Goal: Transaction & Acquisition: Purchase product/service

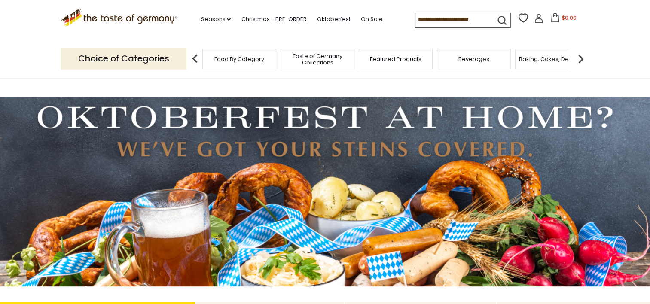
click at [229, 58] on span "Food By Category" at bounding box center [239, 59] width 50 height 6
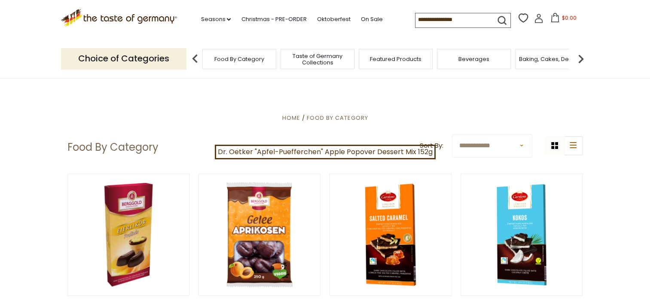
click at [419, 20] on input at bounding box center [451, 19] width 73 height 12
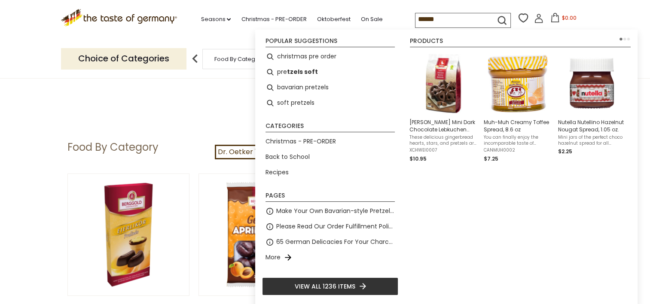
type input "*******"
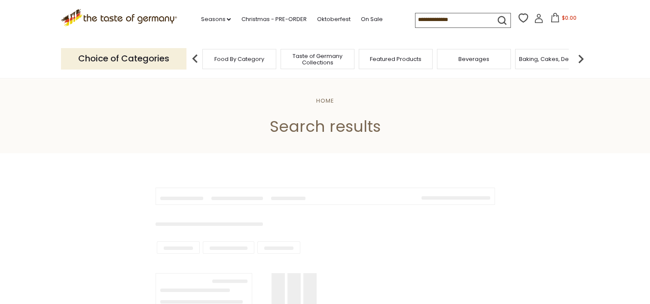
type input "*******"
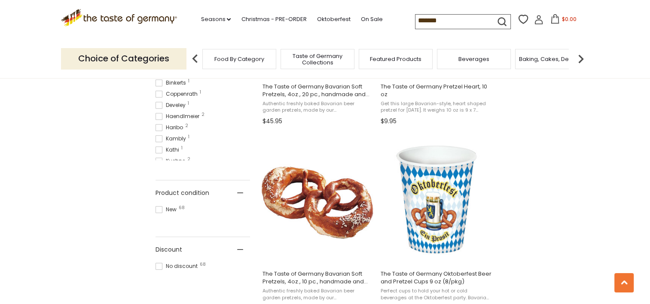
scroll to position [429, 0]
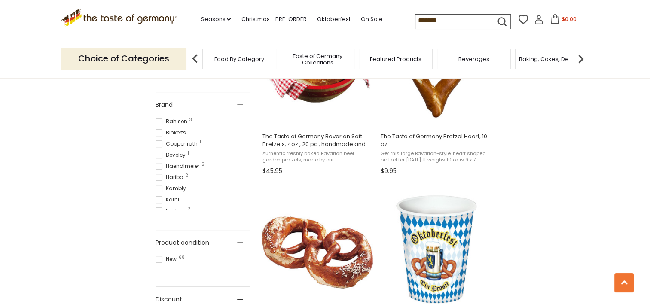
click at [535, 20] on icon at bounding box center [538, 21] width 8 height 5
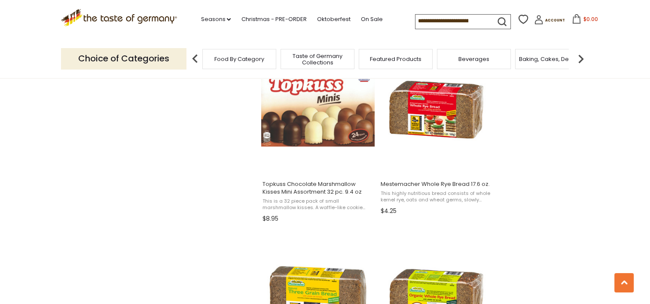
scroll to position [944, 0]
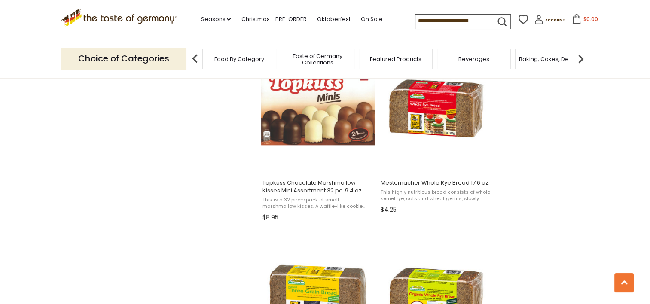
click at [448, 17] on input at bounding box center [451, 21] width 73 height 12
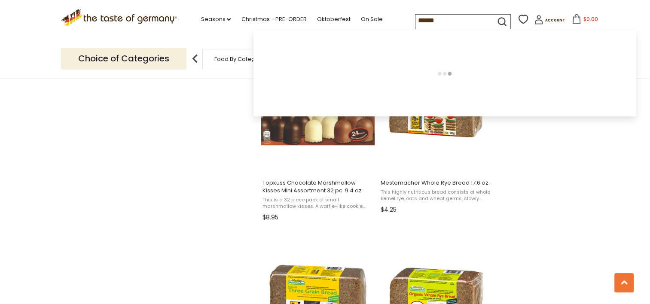
type input "*******"
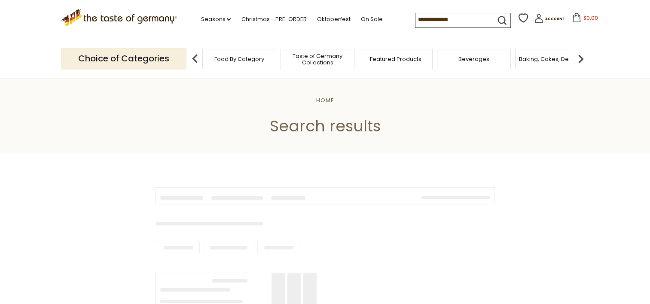
type input "*******"
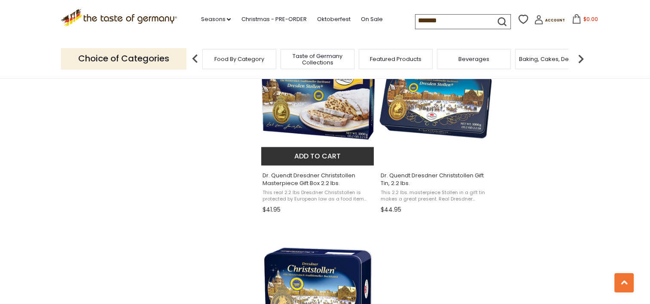
scroll to position [1331, 0]
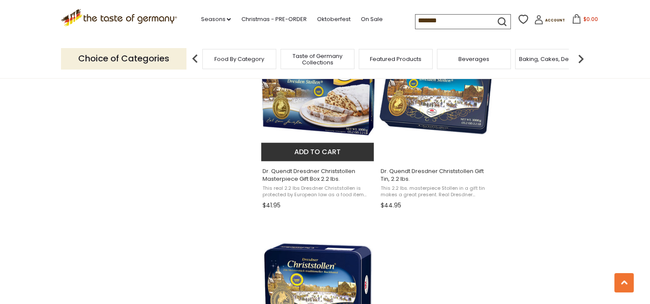
click at [318, 149] on button "Add to cart" at bounding box center [317, 152] width 113 height 18
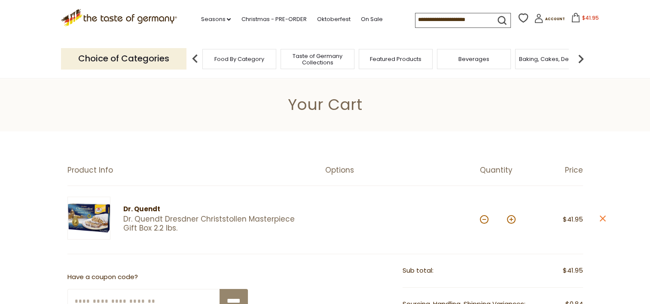
click at [443, 18] on input at bounding box center [451, 19] width 73 height 12
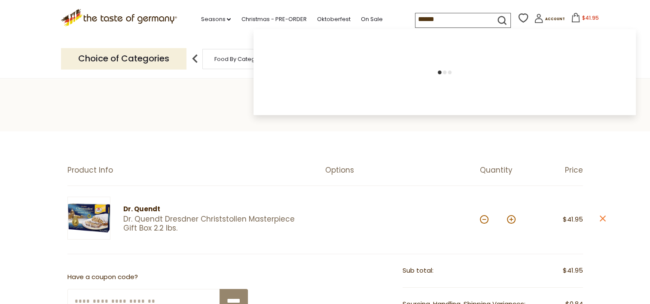
type input "*******"
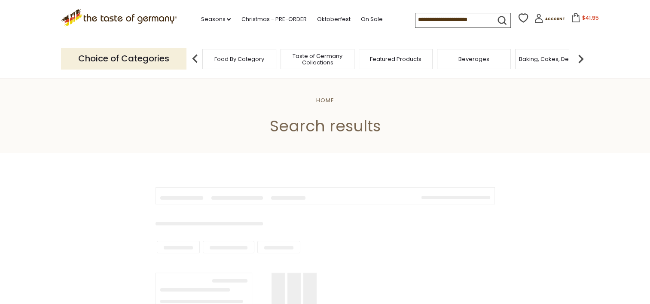
type input "*******"
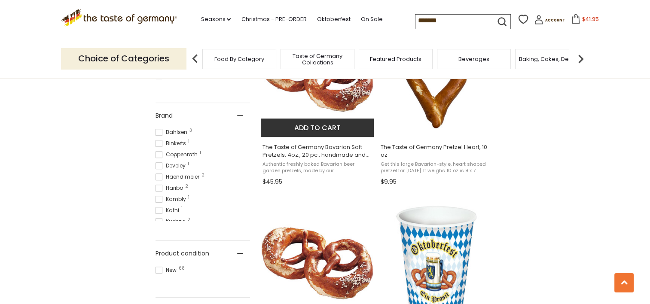
scroll to position [429, 0]
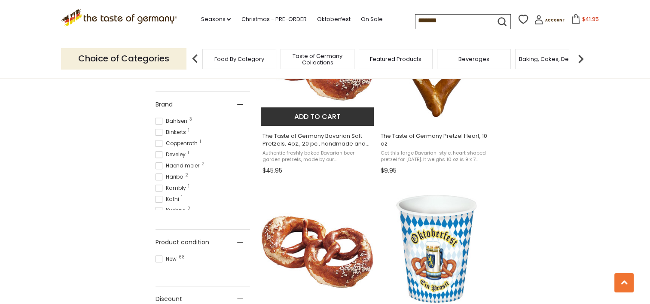
click at [318, 114] on button "Add to cart" at bounding box center [317, 116] width 113 height 18
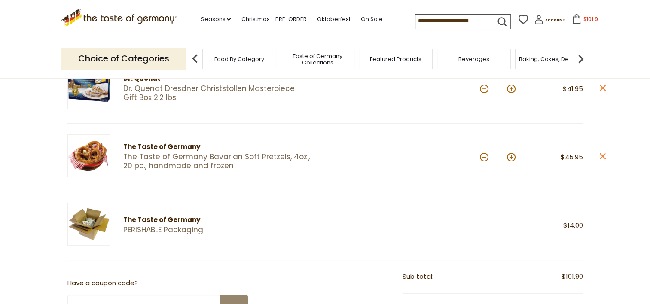
scroll to position [129, 0]
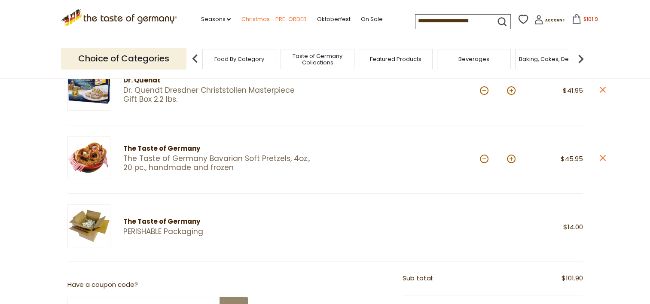
click at [279, 16] on link "Christmas - PRE-ORDER" at bounding box center [273, 19] width 65 height 9
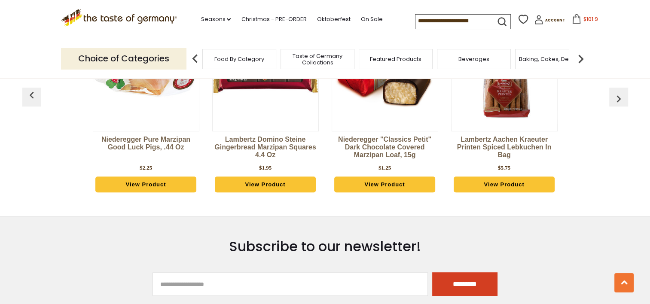
scroll to position [472, 0]
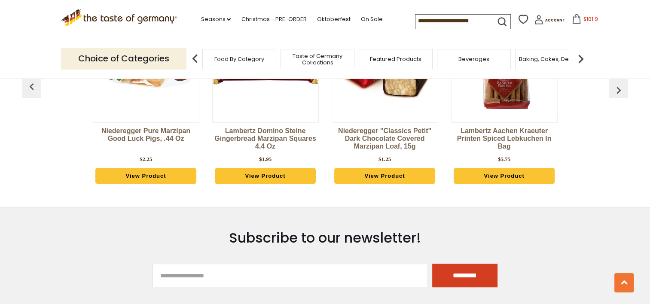
click at [277, 108] on img at bounding box center [266, 63] width 106 height 106
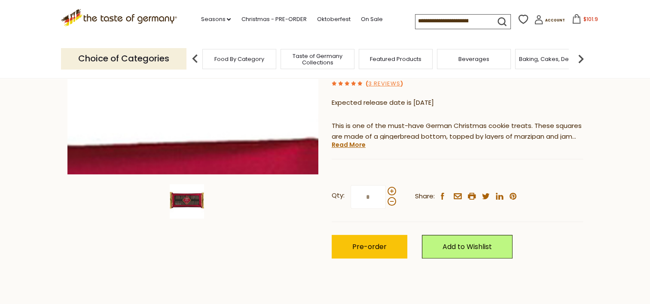
scroll to position [258, 0]
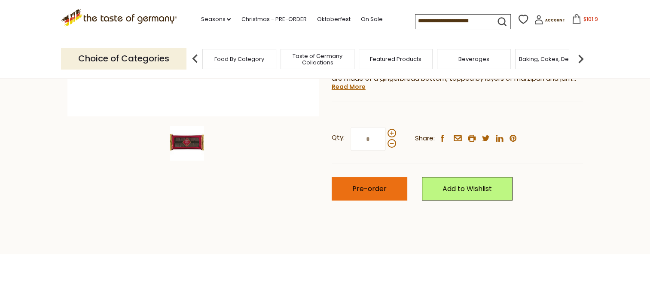
click at [387, 187] on button "Pre-order" at bounding box center [369, 189] width 76 height 24
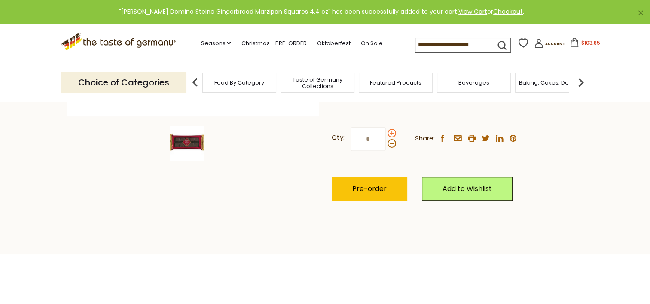
click at [393, 133] on span at bounding box center [391, 133] width 9 height 9
click at [386, 133] on input "*" at bounding box center [367, 139] width 35 height 24
type input "*"
click at [377, 188] on span "Pre-order" at bounding box center [369, 189] width 34 height 10
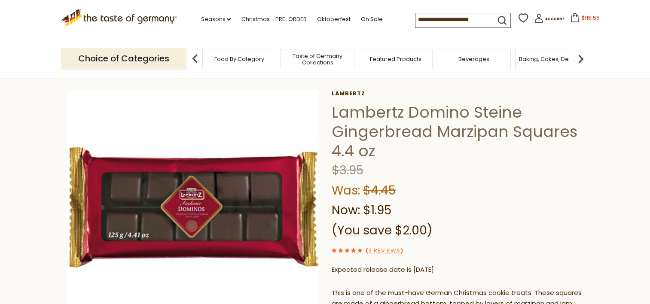
scroll to position [0, 0]
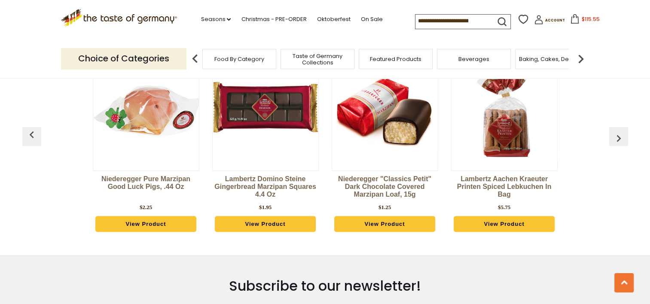
scroll to position [429, 0]
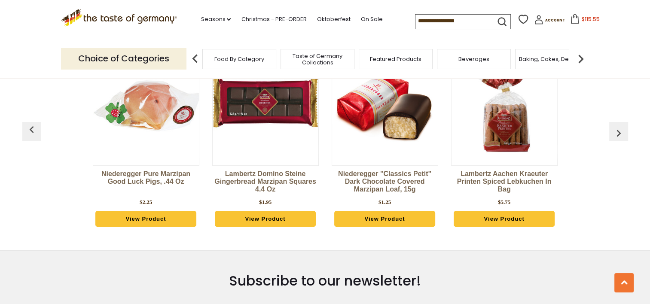
click at [616, 131] on img "button" at bounding box center [618, 133] width 14 height 14
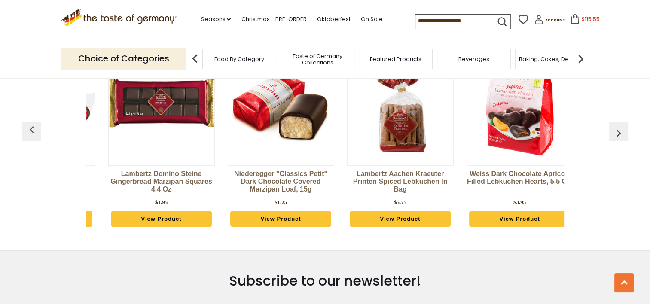
scroll to position [0, 119]
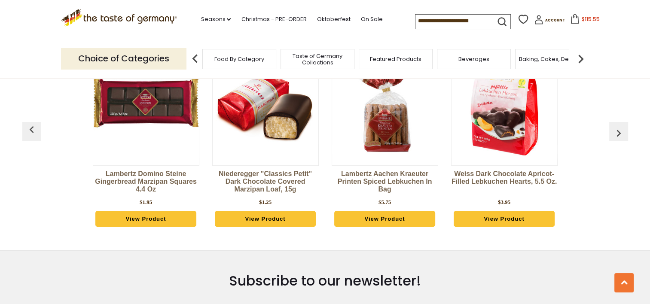
click at [616, 131] on img "button" at bounding box center [618, 133] width 14 height 14
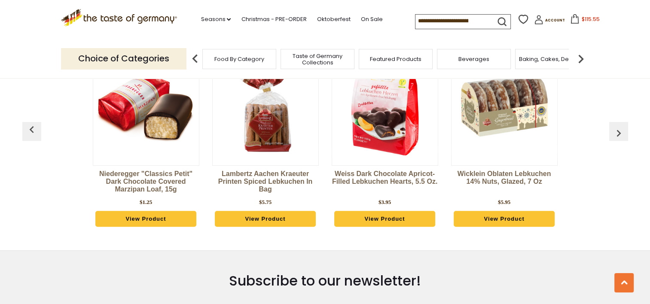
click at [616, 131] on img "button" at bounding box center [618, 133] width 14 height 14
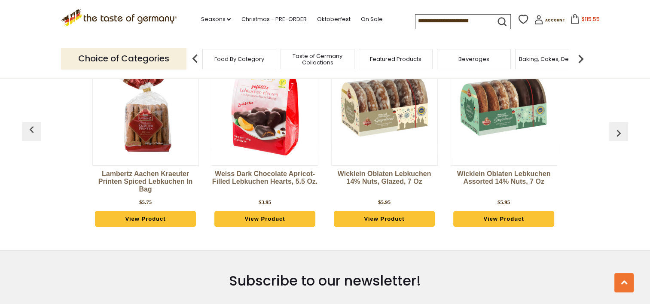
click at [616, 131] on img "button" at bounding box center [618, 133] width 14 height 14
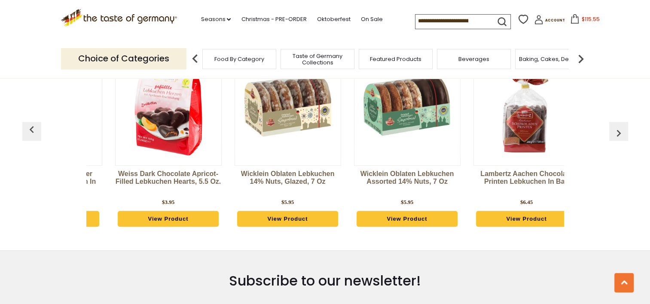
scroll to position [0, 478]
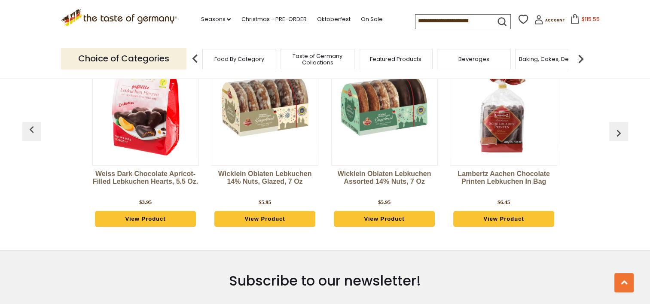
click at [616, 134] on img "button" at bounding box center [618, 133] width 14 height 14
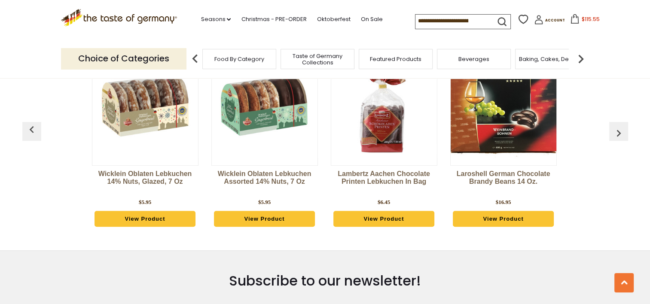
click at [616, 134] on img "button" at bounding box center [618, 133] width 14 height 14
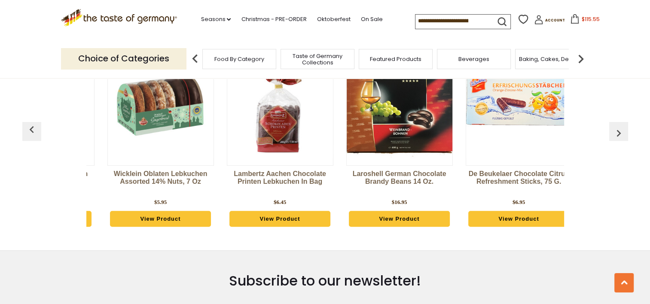
scroll to position [0, 717]
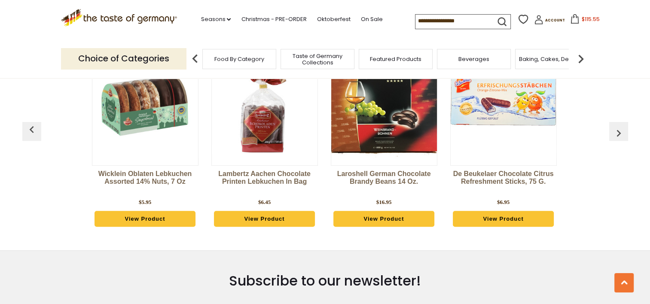
click at [616, 134] on img "button" at bounding box center [618, 133] width 14 height 14
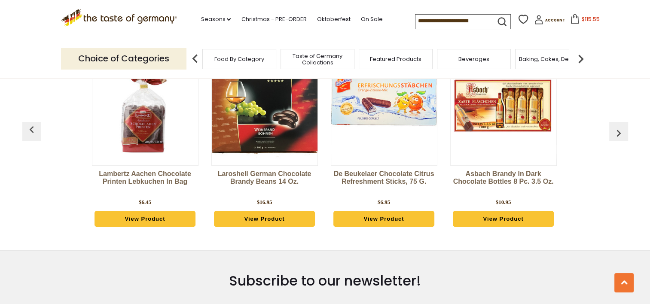
click at [616, 134] on img "button" at bounding box center [618, 133] width 14 height 14
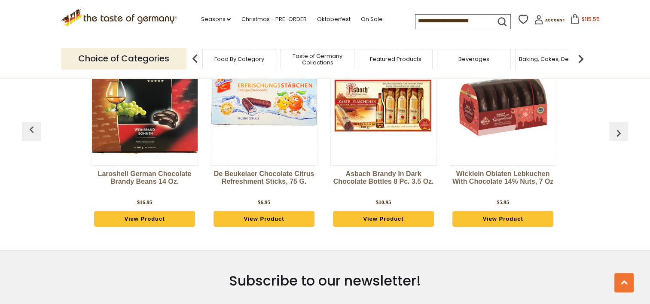
click at [616, 134] on img "button" at bounding box center [618, 133] width 14 height 14
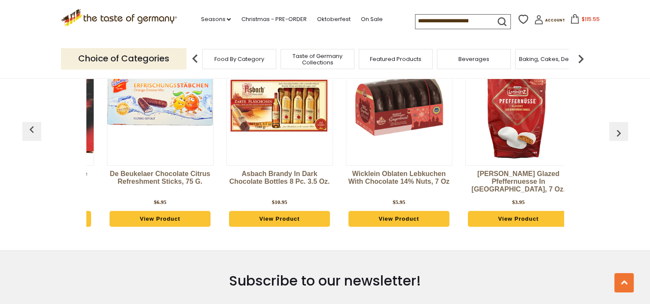
scroll to position [0, 1075]
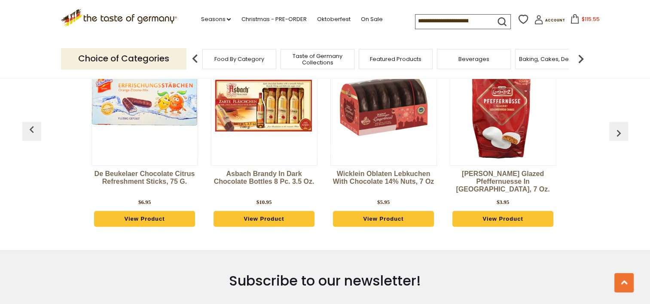
click at [616, 134] on img "button" at bounding box center [618, 133] width 14 height 14
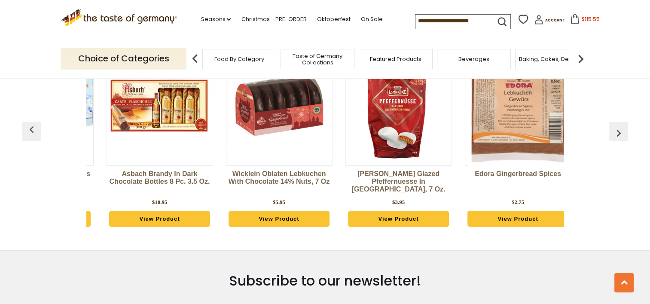
scroll to position [0, 1195]
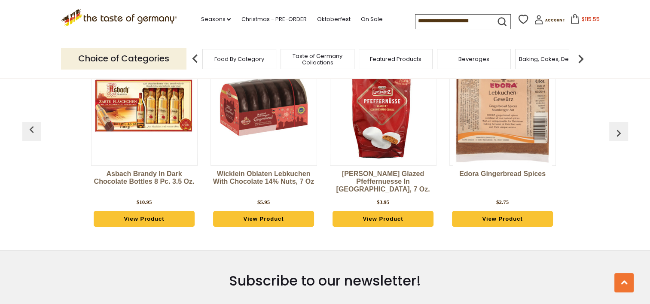
click at [616, 134] on img "button" at bounding box center [618, 133] width 14 height 14
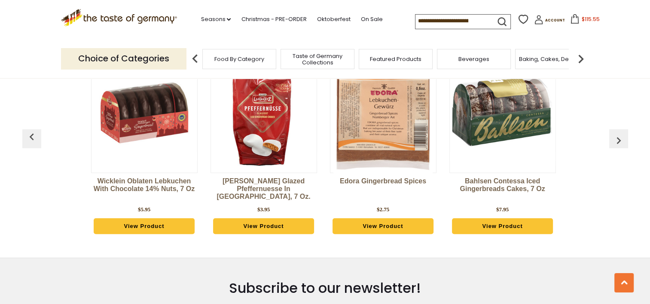
scroll to position [429, 0]
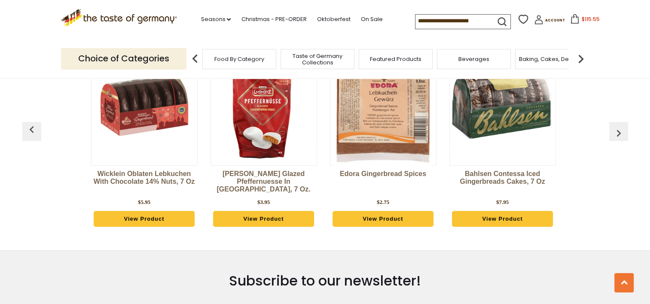
click at [615, 129] on img "button" at bounding box center [618, 133] width 14 height 14
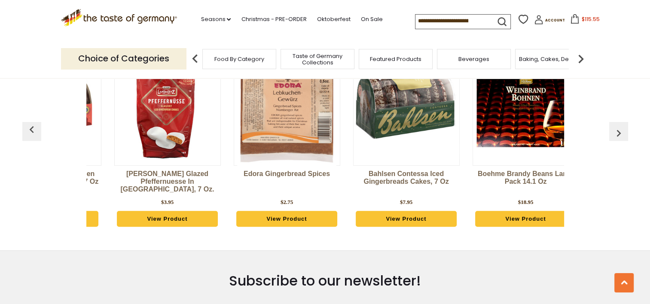
scroll to position [0, 1432]
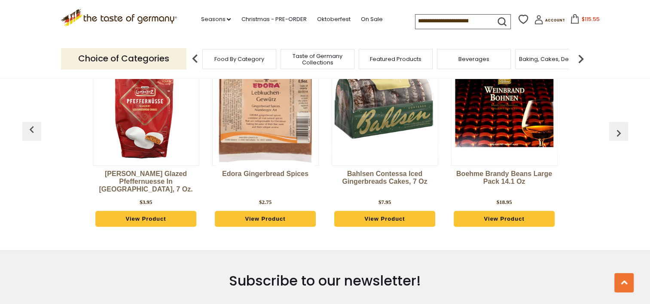
click at [614, 129] on img "button" at bounding box center [618, 133] width 14 height 14
click at [616, 132] on img "button" at bounding box center [618, 133] width 14 height 14
click at [276, 16] on link "Christmas - PRE-ORDER" at bounding box center [273, 19] width 65 height 9
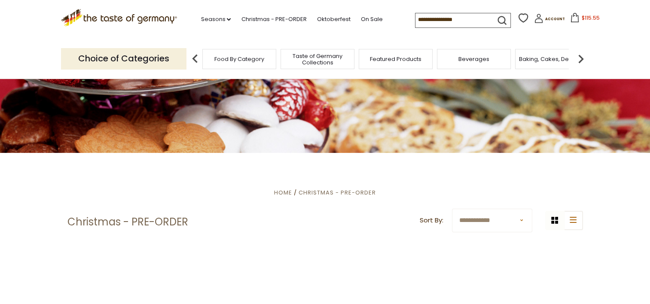
scroll to position [129, 0]
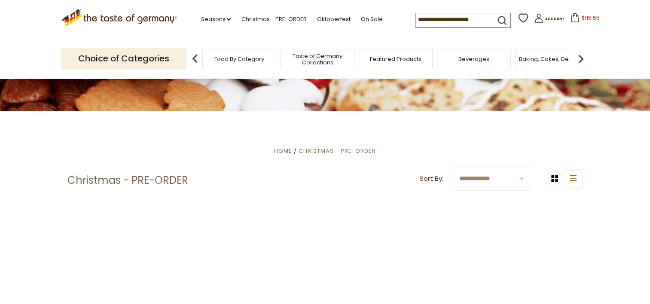
click at [521, 176] on select "**********" at bounding box center [492, 179] width 80 height 24
select select "********"
click at [452, 167] on select "**********" at bounding box center [492, 179] width 80 height 24
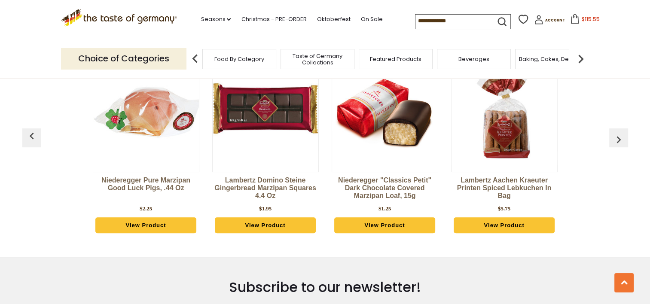
scroll to position [412, 0]
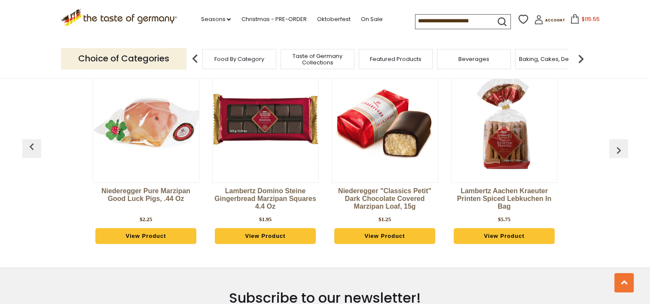
click at [621, 151] on img "button" at bounding box center [618, 150] width 14 height 14
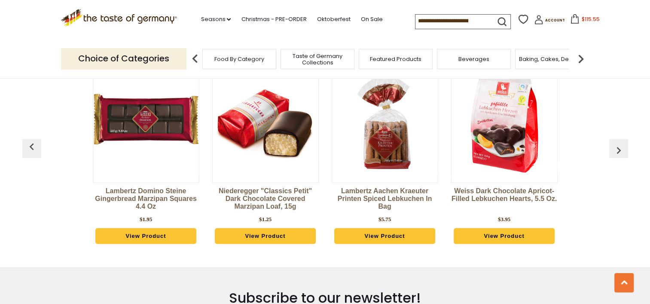
click at [621, 151] on img "button" at bounding box center [618, 150] width 14 height 14
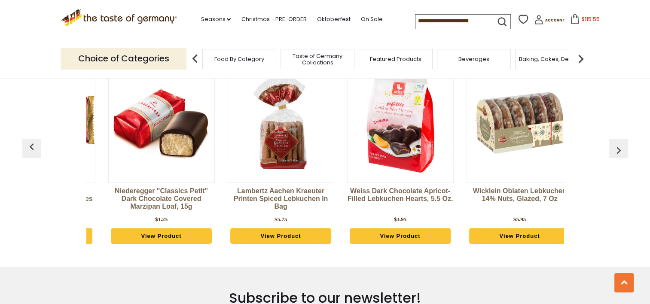
scroll to position [0, 239]
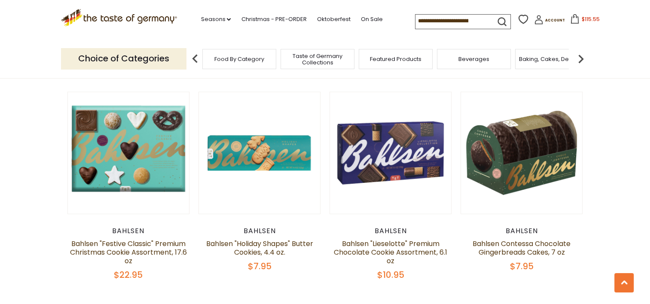
scroll to position [1743, 0]
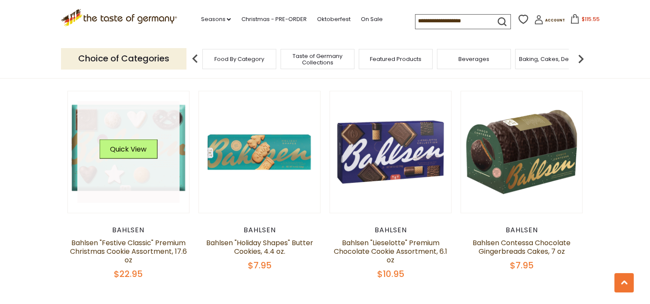
click at [133, 156] on div "Quick View" at bounding box center [128, 152] width 102 height 102
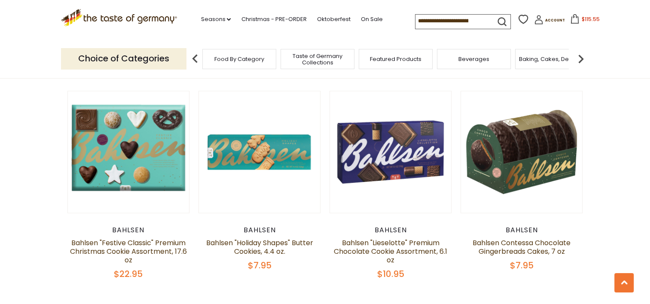
click at [137, 226] on div "Bahlsen" at bounding box center [128, 230] width 122 height 9
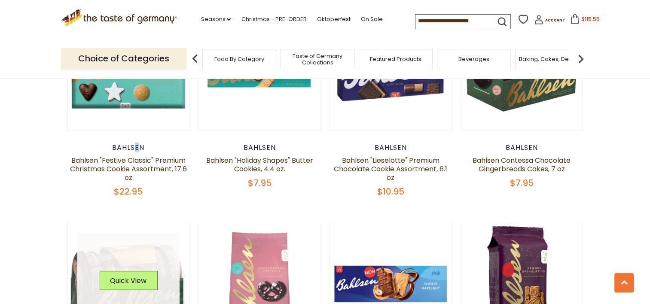
scroll to position [1829, 0]
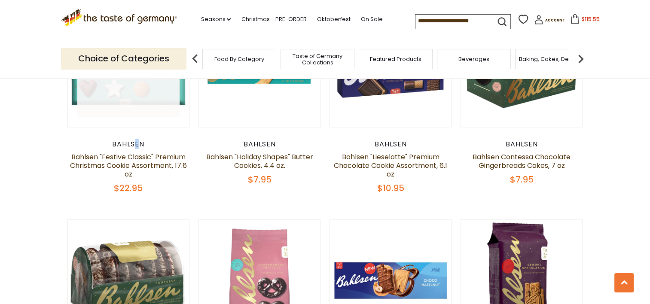
click at [142, 88] on link at bounding box center [128, 66] width 102 height 102
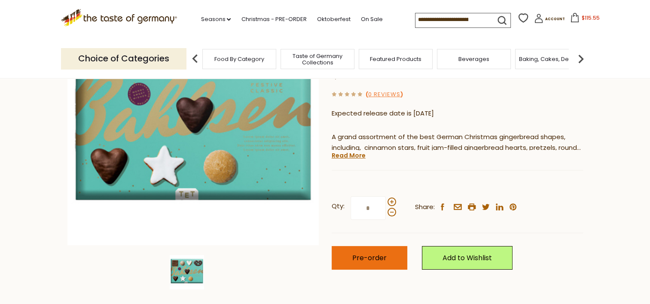
click at [386, 261] on button "Pre-order" at bounding box center [369, 258] width 76 height 24
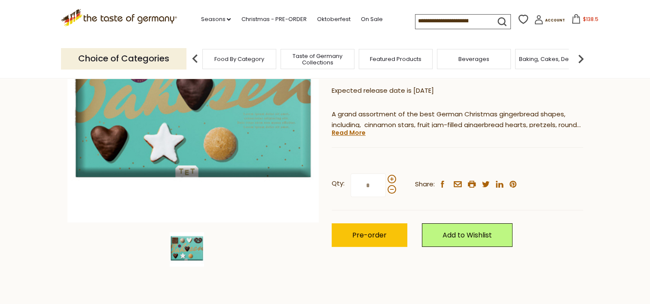
scroll to position [172, 0]
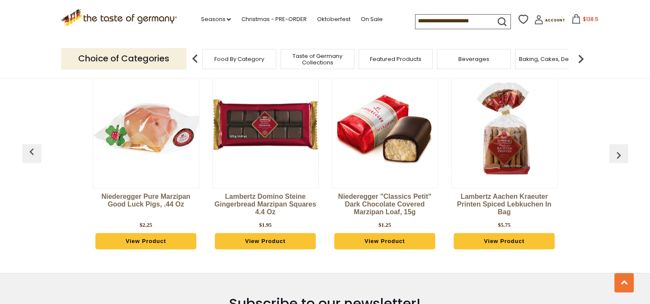
scroll to position [2350, 0]
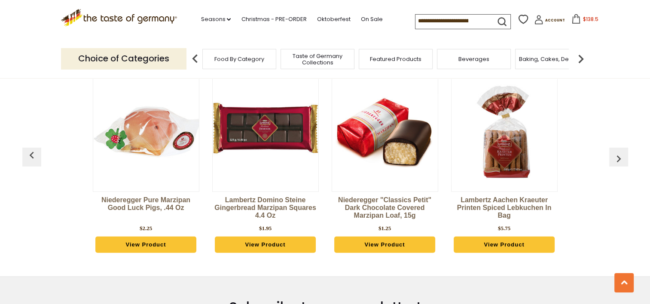
click at [251, 63] on div "Food By Category" at bounding box center [239, 59] width 74 height 20
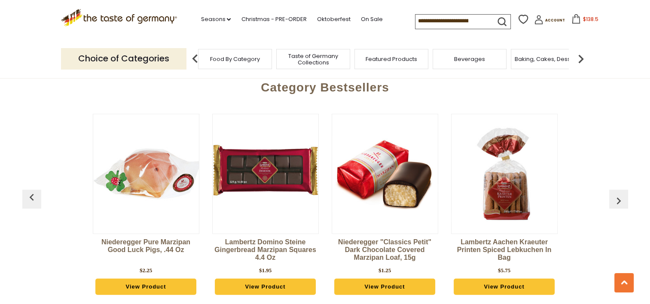
scroll to position [2307, 0]
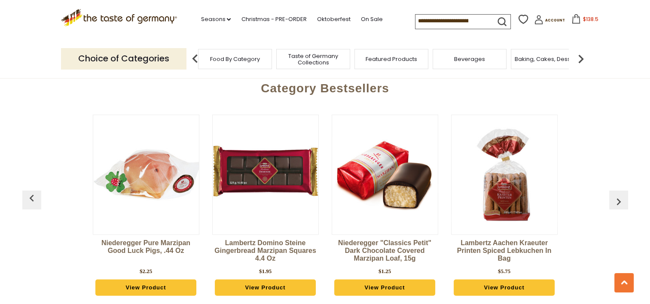
click at [618, 195] on img "button" at bounding box center [618, 202] width 14 height 14
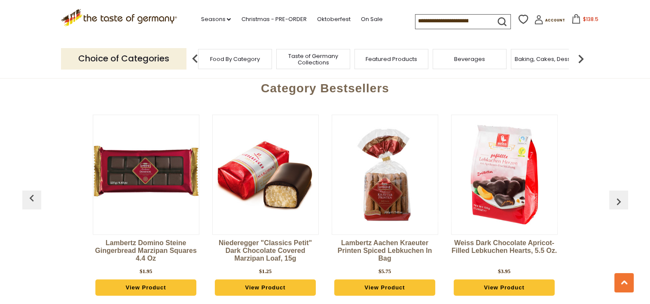
click at [618, 195] on img "button" at bounding box center [618, 202] width 14 height 14
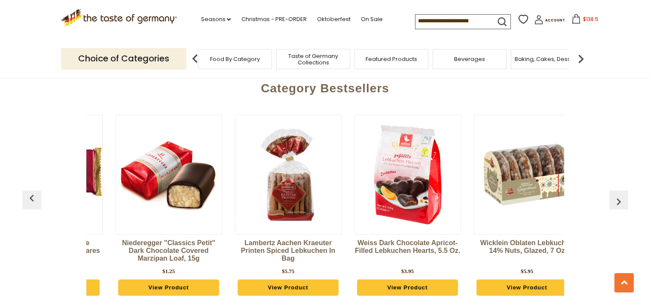
scroll to position [0, 239]
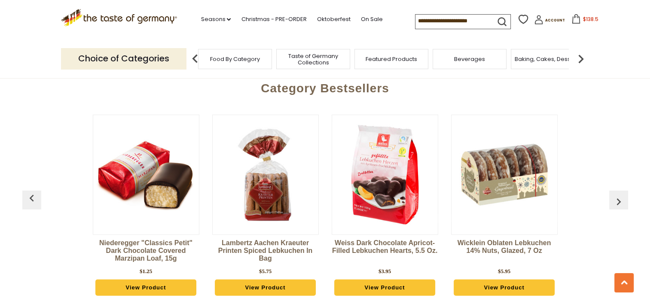
click at [392, 162] on img at bounding box center [385, 175] width 106 height 106
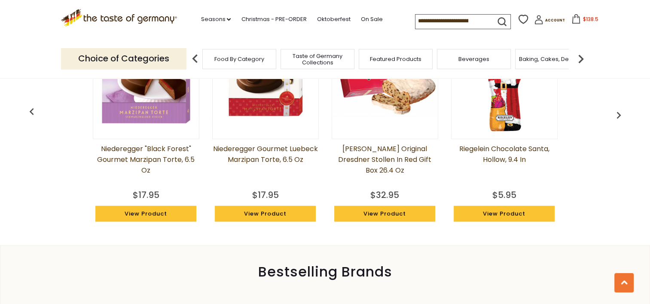
scroll to position [902, 0]
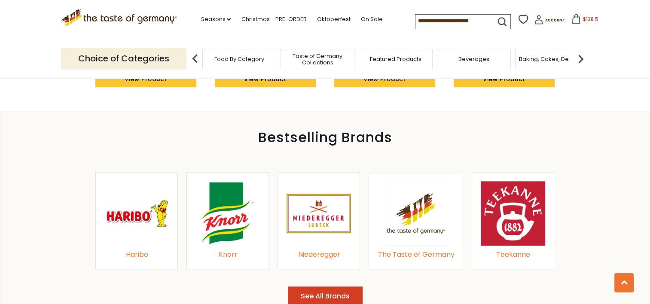
click at [222, 254] on div "Knorr" at bounding box center [227, 255] width 64 height 12
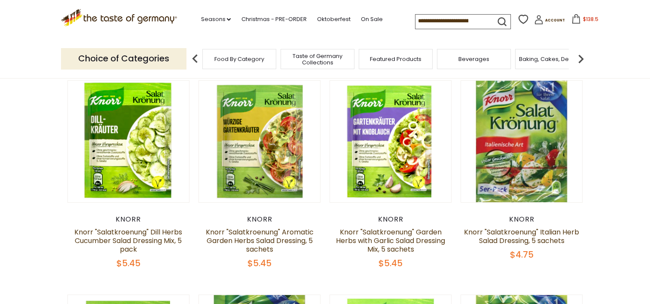
scroll to position [86, 0]
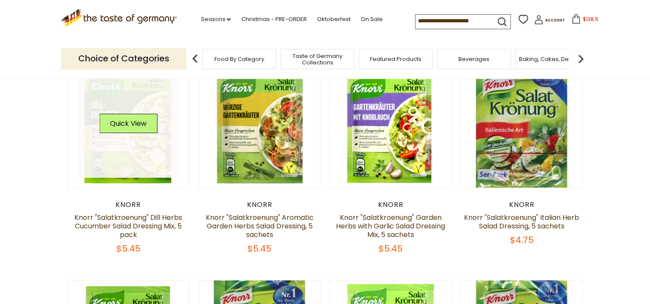
click at [131, 159] on link at bounding box center [128, 127] width 102 height 102
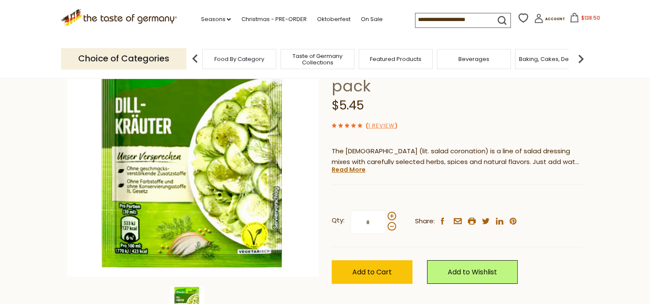
scroll to position [129, 0]
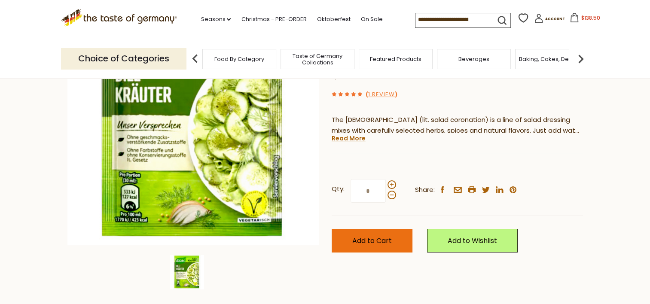
click at [385, 240] on span "Add to Cart" at bounding box center [371, 241] width 39 height 10
click at [578, 40] on div "Choice of Categories Food By Category Taste of Germany Collections Featured Pro…" at bounding box center [325, 58] width 528 height 38
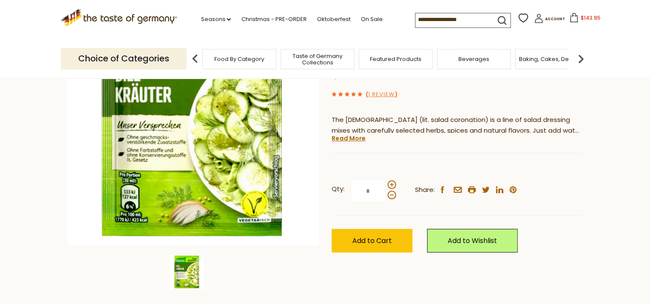
click at [580, 17] on span "$143.95" at bounding box center [590, 17] width 20 height 7
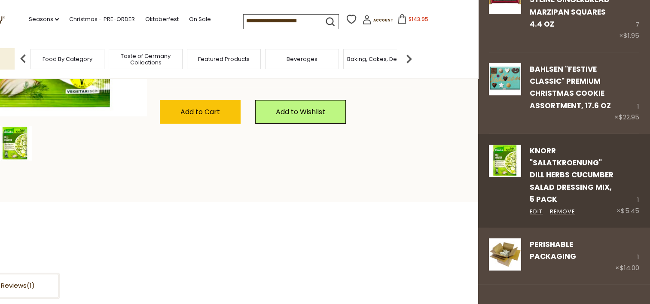
scroll to position [258, 0]
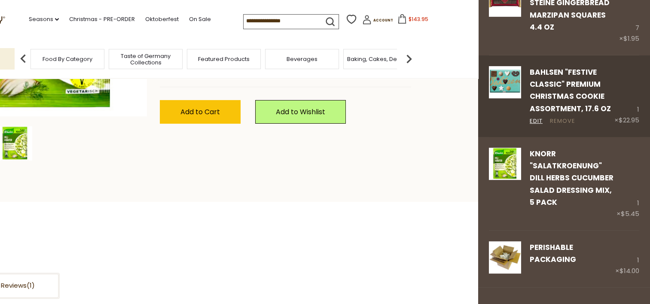
click at [565, 117] on link "Remove" at bounding box center [562, 121] width 25 height 9
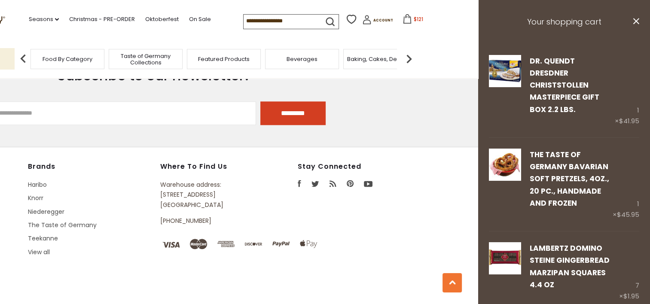
scroll to position [1103, 0]
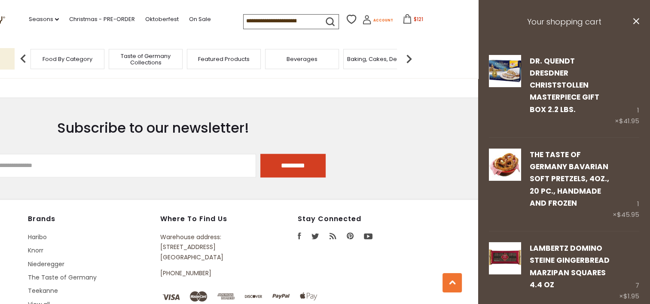
click at [373, 19] on span "Account" at bounding box center [383, 20] width 20 height 5
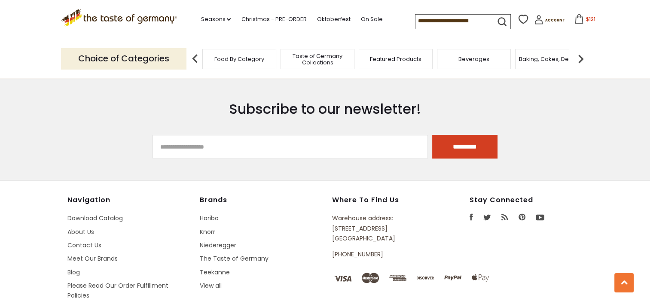
scroll to position [1030, 0]
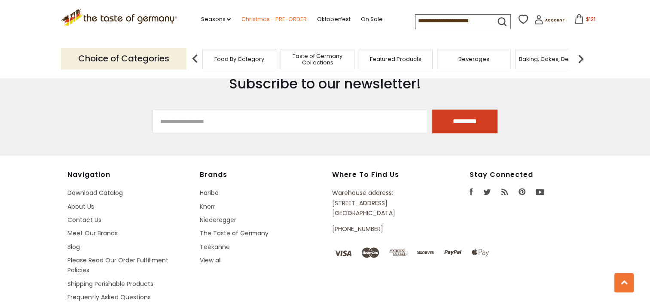
click at [279, 16] on link "Christmas - PRE-ORDER" at bounding box center [273, 19] width 65 height 9
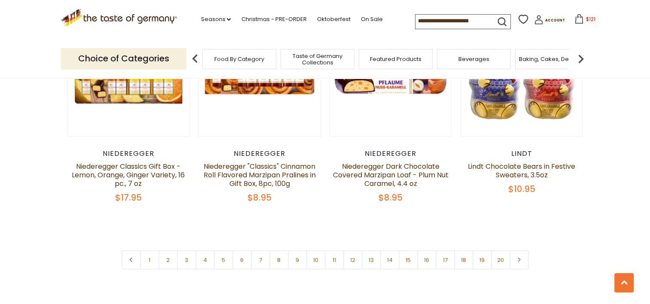
scroll to position [2104, 0]
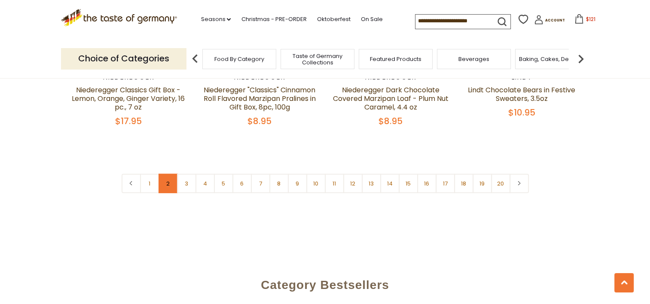
click at [166, 174] on link "2" at bounding box center [167, 183] width 19 height 19
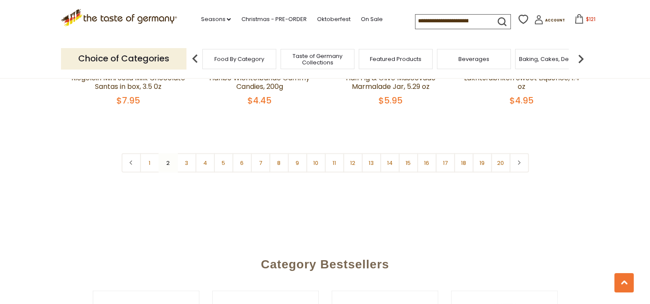
scroll to position [2141, 0]
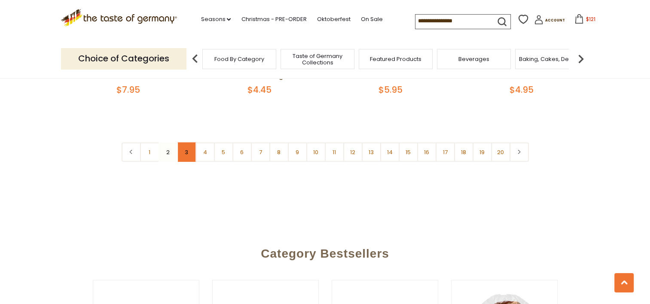
click at [191, 143] on link "3" at bounding box center [186, 152] width 19 height 19
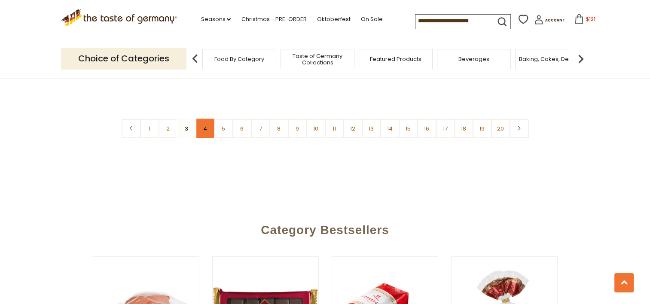
click at [204, 119] on link "4" at bounding box center [204, 128] width 19 height 19
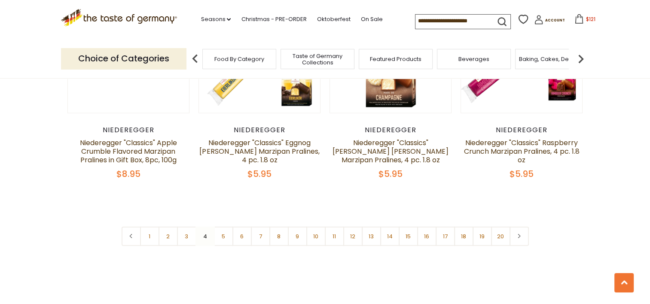
scroll to position [2056, 0]
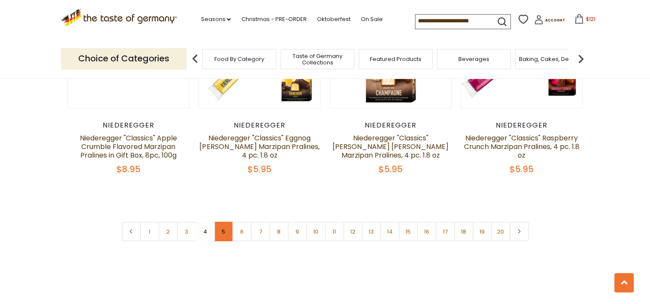
click at [223, 222] on link "5" at bounding box center [223, 231] width 19 height 19
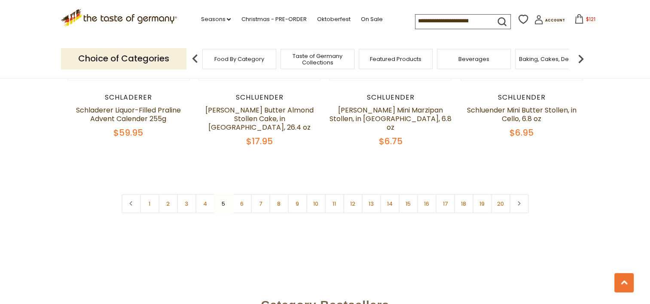
scroll to position [2098, 0]
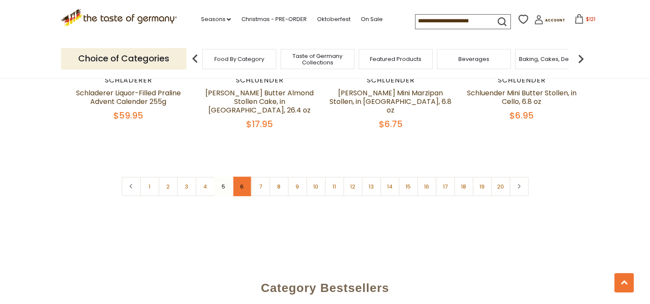
click at [240, 179] on link "6" at bounding box center [241, 186] width 19 height 19
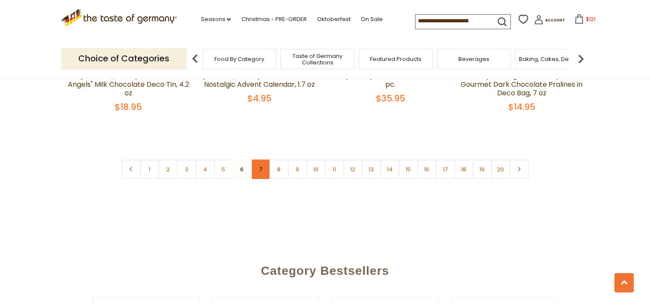
click at [258, 160] on link "7" at bounding box center [260, 169] width 19 height 19
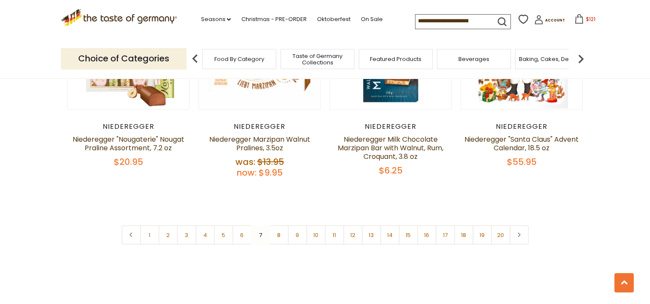
scroll to position [2056, 0]
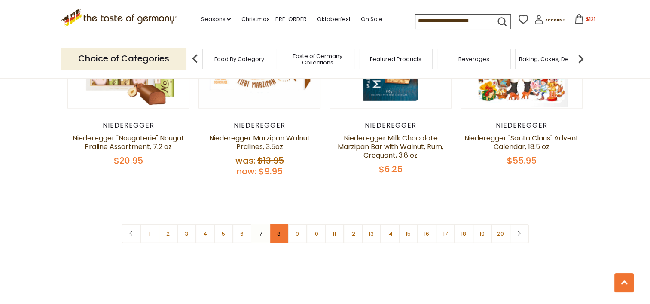
click at [279, 224] on link "8" at bounding box center [278, 233] width 19 height 19
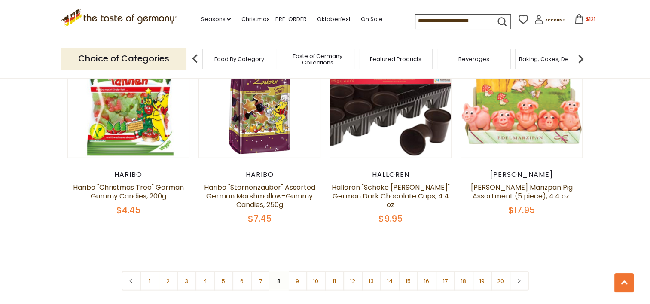
scroll to position [2098, 0]
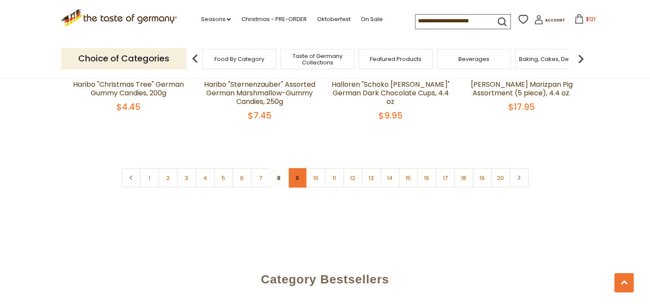
click at [295, 168] on link "9" at bounding box center [297, 177] width 19 height 19
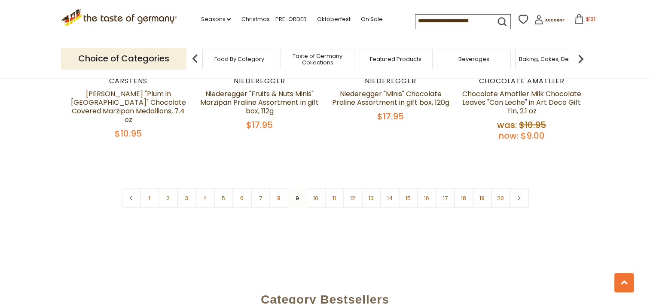
scroll to position [2184, 0]
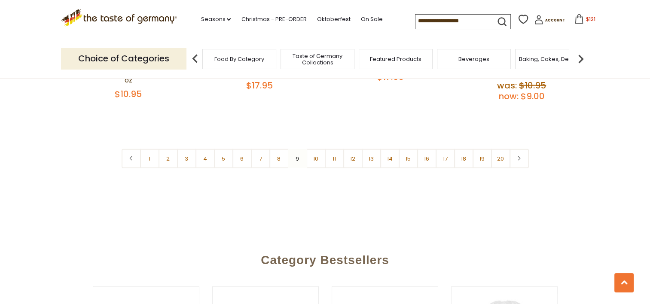
click at [316, 149] on link "10" at bounding box center [315, 158] width 19 height 19
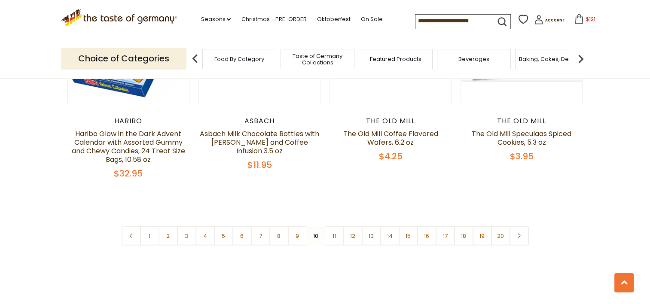
scroll to position [2098, 0]
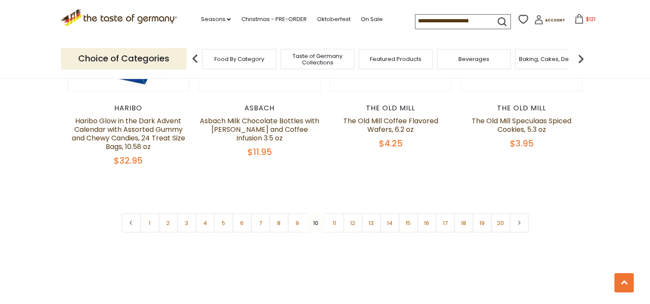
click at [335, 213] on link "11" at bounding box center [334, 222] width 19 height 19
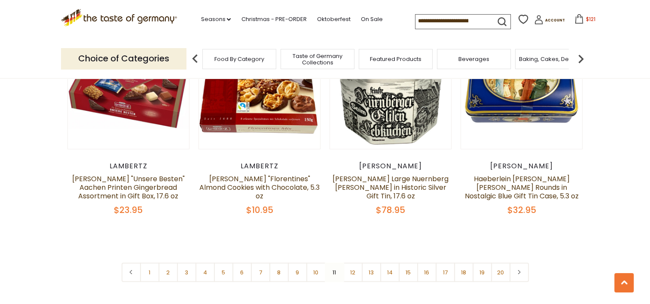
scroll to position [2056, 0]
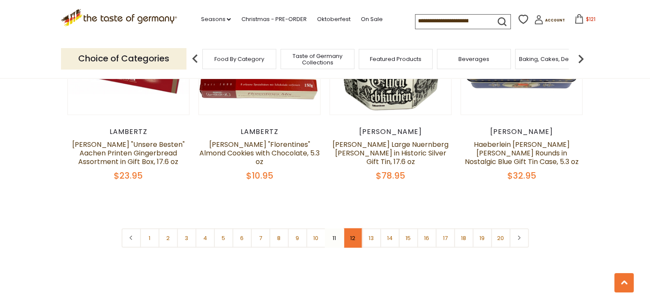
click at [354, 228] on link "12" at bounding box center [352, 237] width 19 height 19
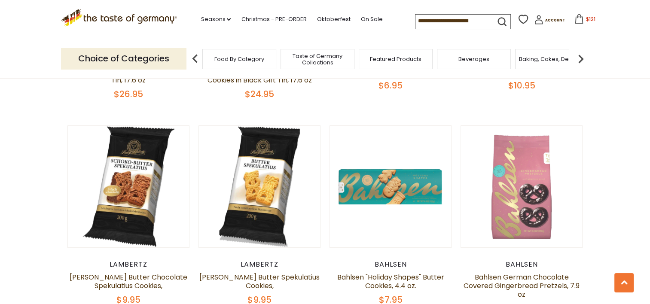
scroll to position [467, 0]
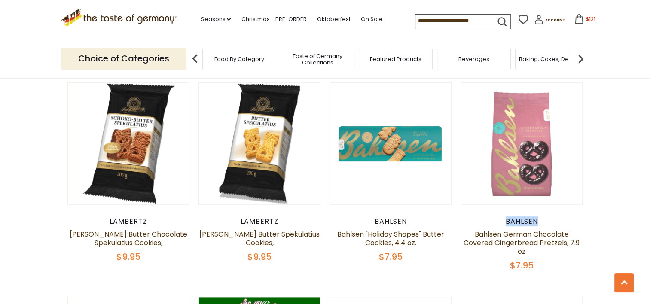
drag, startPoint x: 504, startPoint y: 219, endPoint x: 541, endPoint y: 225, distance: 37.7
click at [541, 225] on div "Bahlsen" at bounding box center [521, 221] width 122 height 9
copy div "Bahlsen"
click at [445, 19] on input at bounding box center [451, 21] width 73 height 12
paste input "*******"
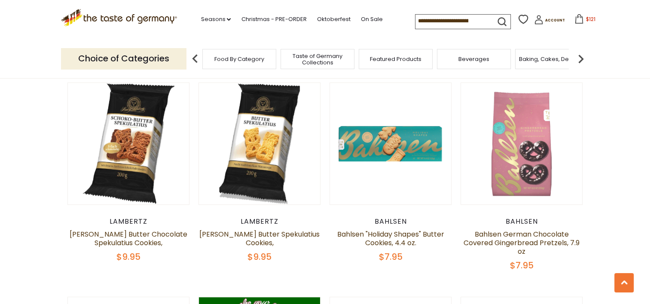
type input "*******"
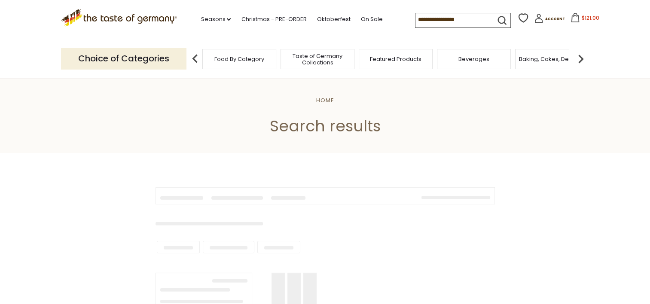
type input "*******"
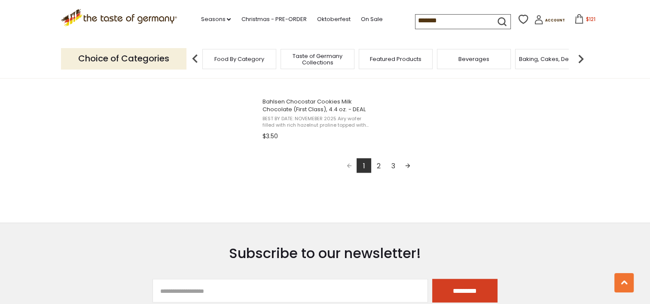
scroll to position [1588, 0]
click at [375, 165] on link "2" at bounding box center [378, 165] width 15 height 15
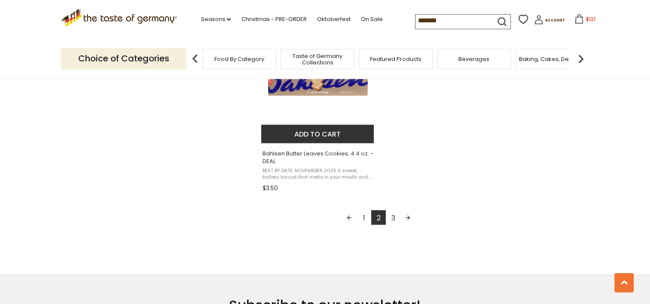
scroll to position [1546, 0]
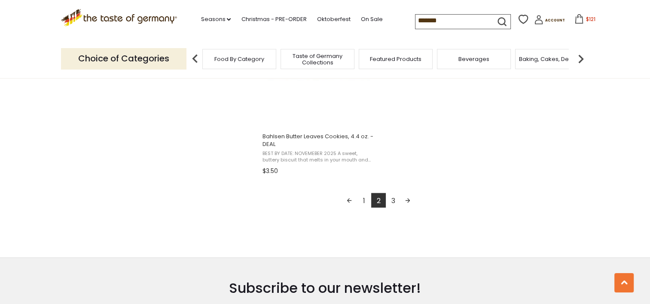
click at [395, 198] on link "3" at bounding box center [393, 200] width 15 height 15
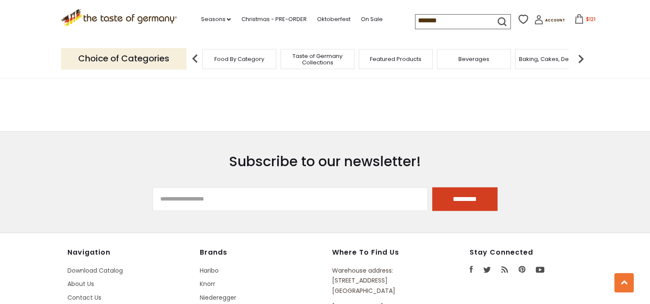
scroll to position [644, 0]
